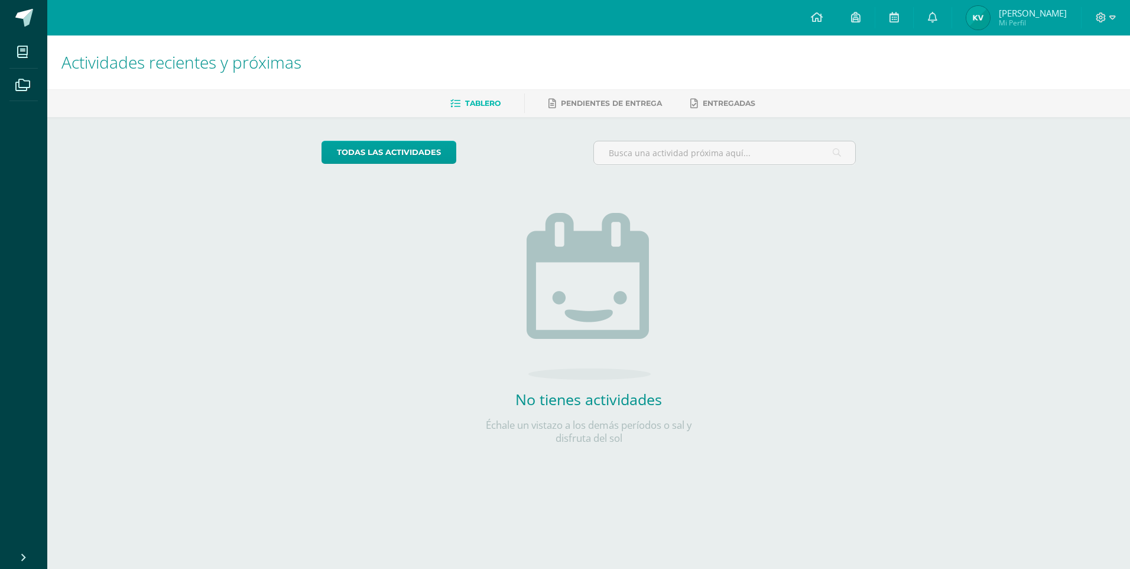
drag, startPoint x: 755, startPoint y: 332, endPoint x: 759, endPoint y: 347, distance: 15.3
click at [755, 332] on div "todas las Actividades No tienes actividades Échale un vistazo a los demás perío…" at bounding box center [589, 299] width 582 height 365
click at [576, 116] on div "Tablero Pendientes de entrega Entregadas" at bounding box center [602, 103] width 1111 height 28
click at [618, 109] on link "Pendientes de entrega" at bounding box center [604, 103] width 113 height 19
click at [473, 100] on span "Tablero" at bounding box center [482, 103] width 35 height 9
